Goal: Use online tool/utility: Utilize a website feature to perform a specific function

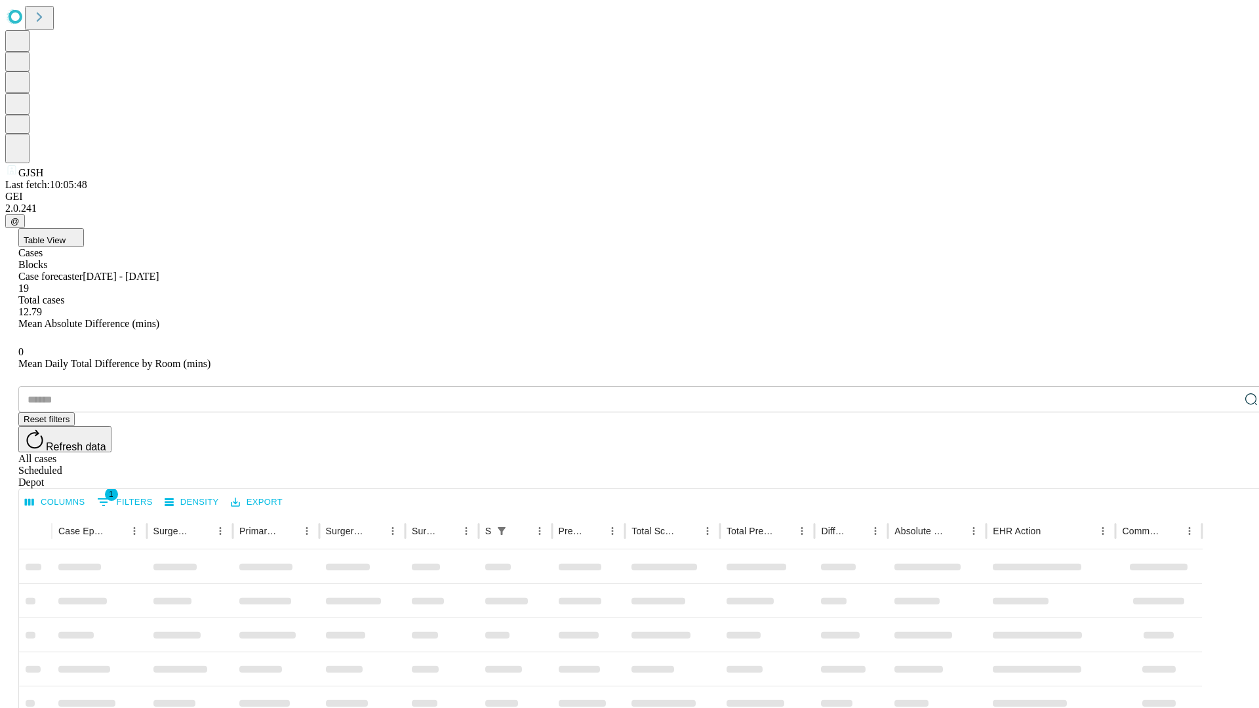
click at [66, 235] on span "Table View" at bounding box center [45, 240] width 42 height 10
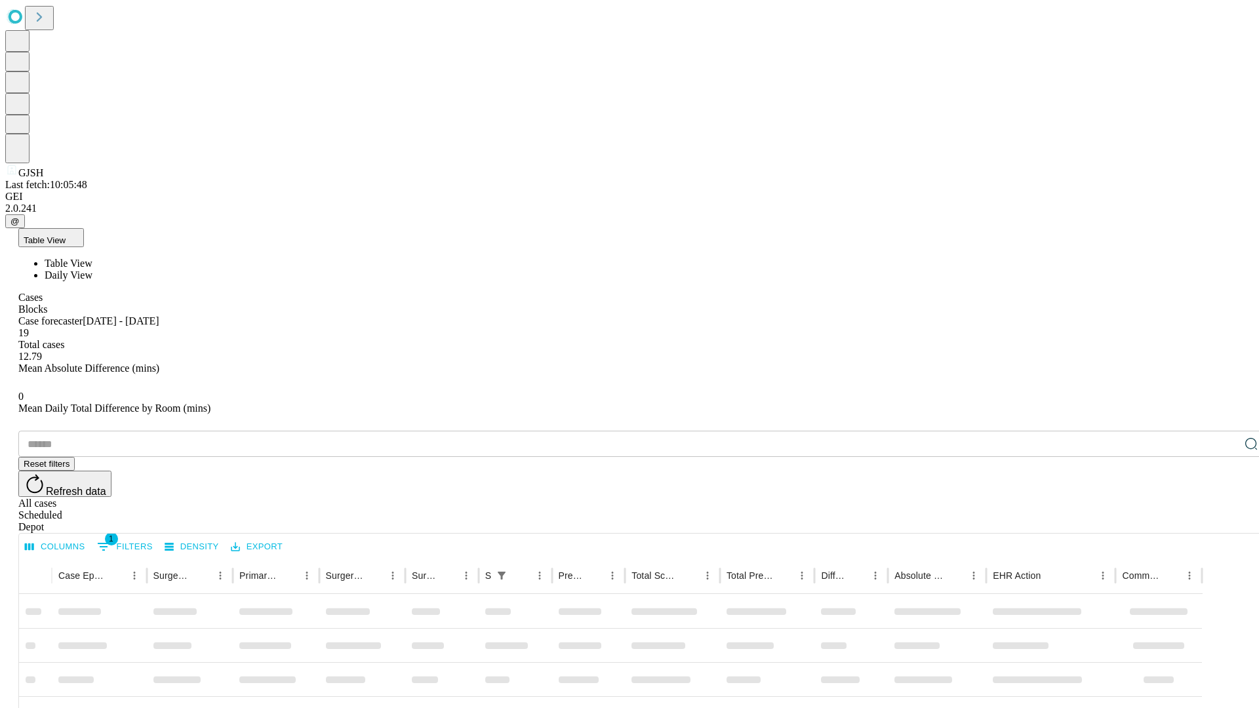
click at [92, 269] on span "Daily View" at bounding box center [69, 274] width 48 height 11
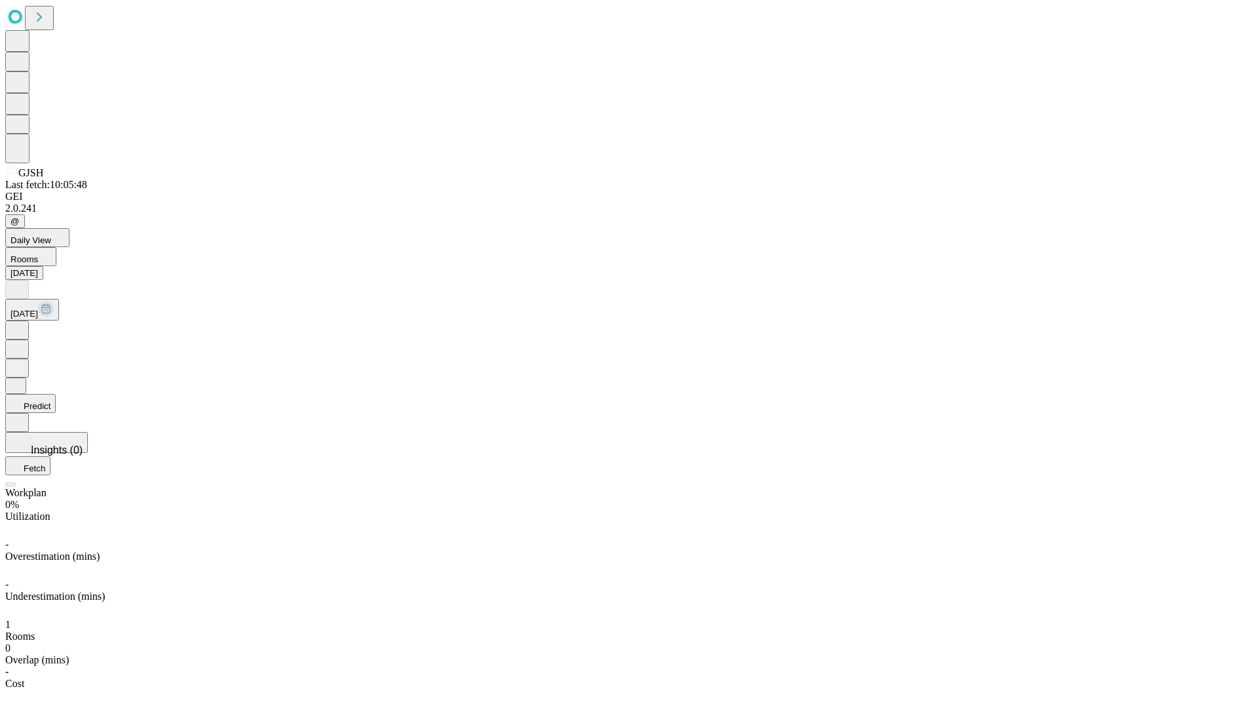
click at [56, 394] on button "Predict" at bounding box center [30, 403] width 50 height 19
